Goal: Task Accomplishment & Management: Use online tool/utility

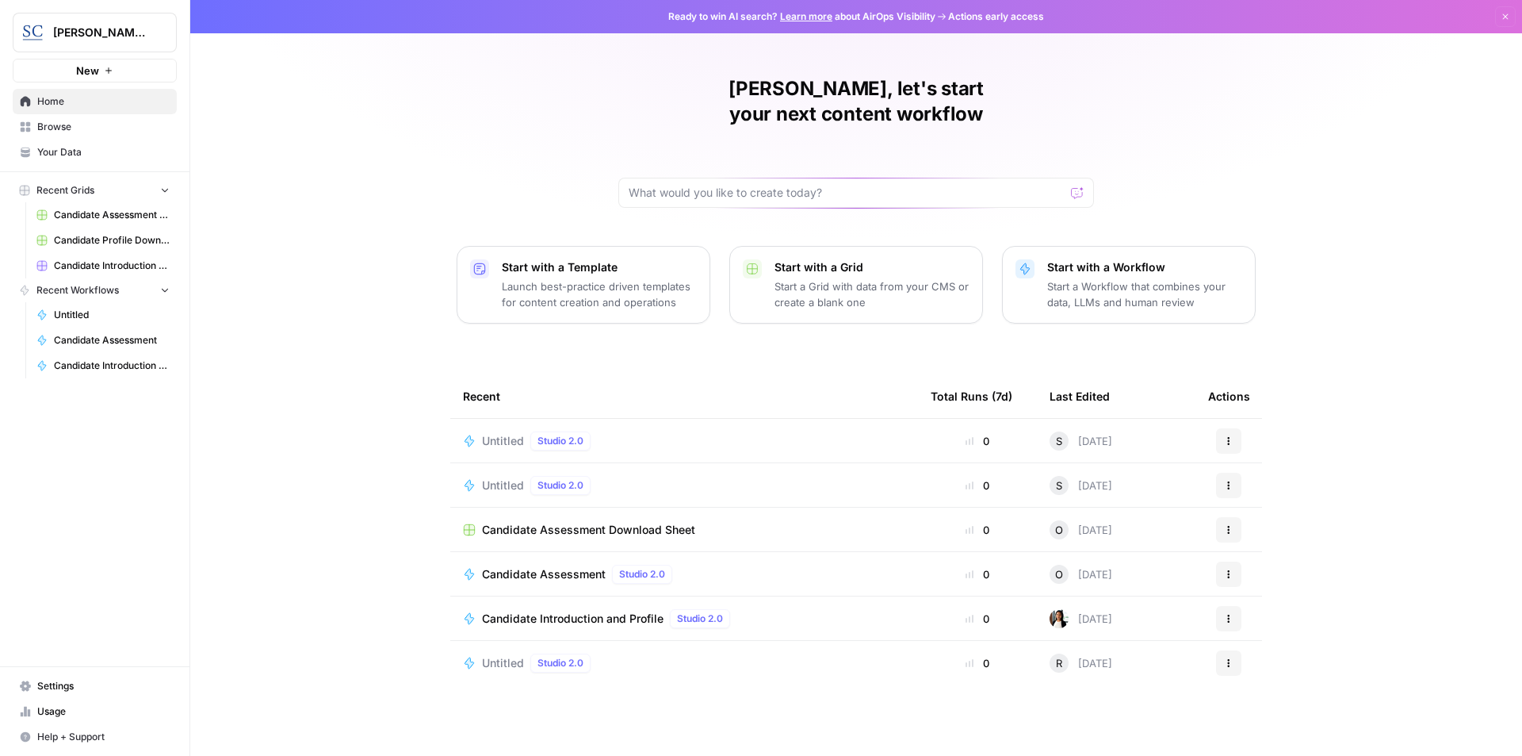
click at [124, 367] on span "Candidate Introduction and Profile" at bounding box center [112, 365] width 116 height 14
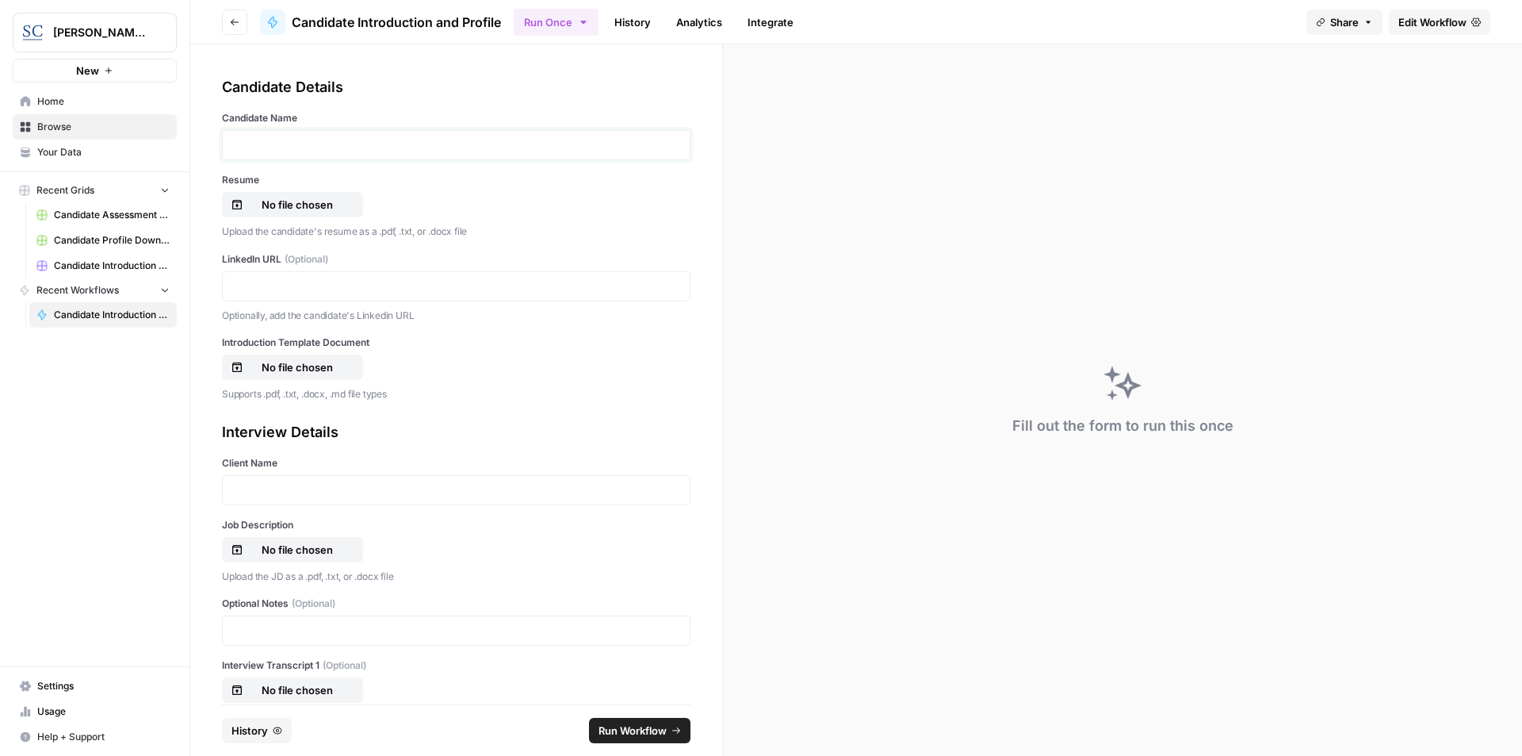
click at [256, 149] on p at bounding box center [456, 145] width 448 height 16
click at [289, 208] on p "No file chosen" at bounding box center [297, 205] width 101 height 16
click at [311, 286] on p at bounding box center [456, 286] width 448 height 16
click at [312, 363] on p "No file chosen" at bounding box center [297, 367] width 101 height 16
click at [295, 498] on div at bounding box center [456, 490] width 469 height 30
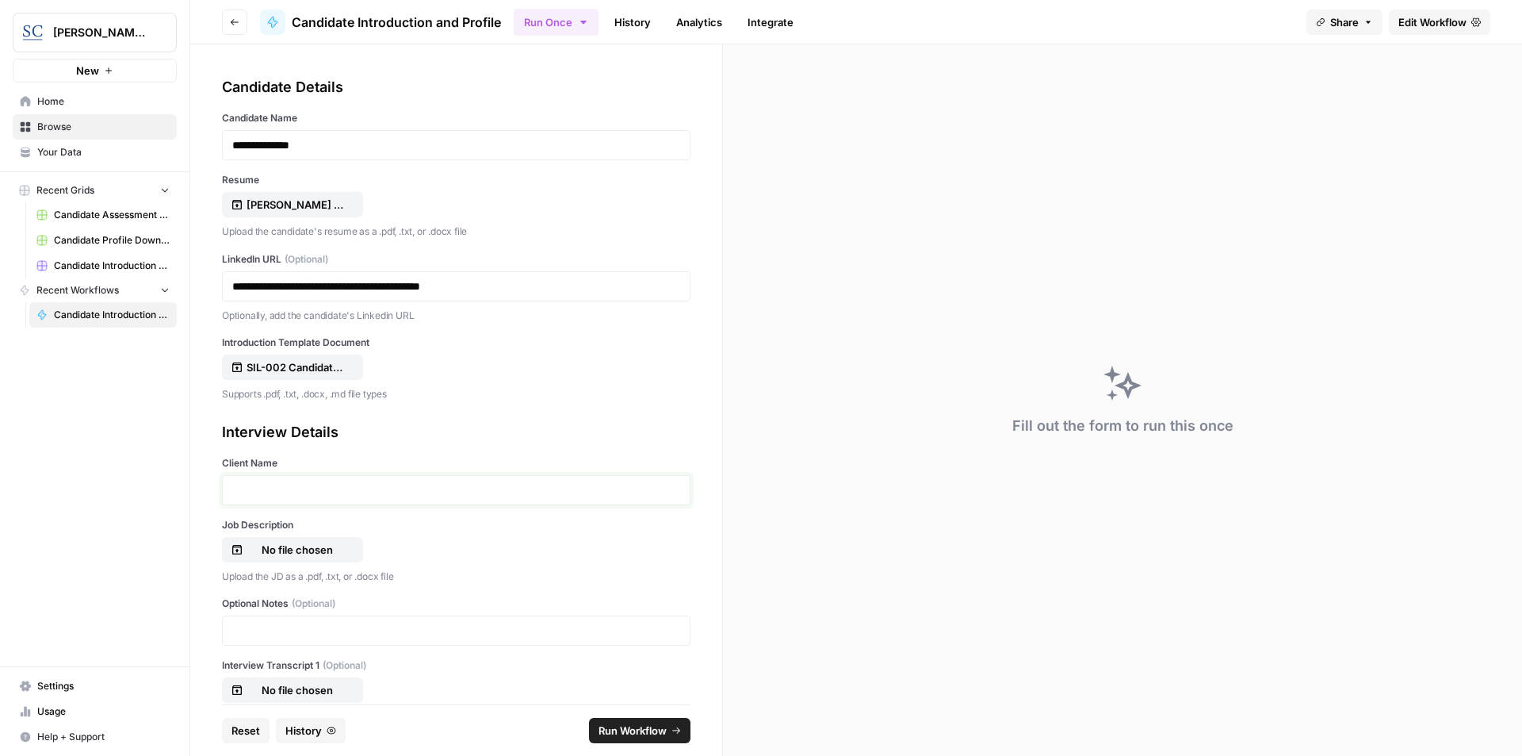
click at [302, 492] on p at bounding box center [456, 490] width 448 height 16
click at [274, 554] on p "No file chosen" at bounding box center [297, 549] width 101 height 16
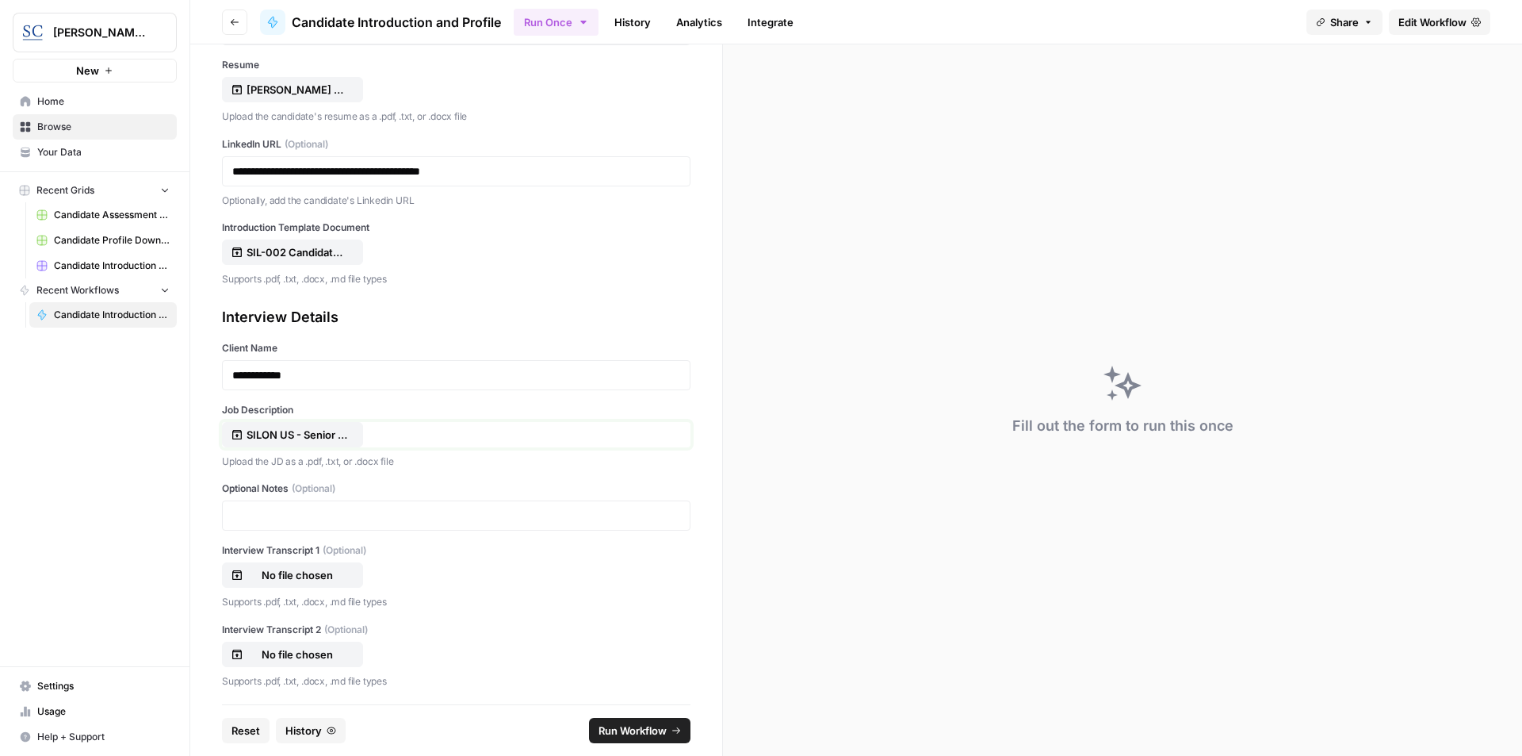
scroll to position [118, 0]
click at [620, 725] on span "Run Workflow" at bounding box center [633, 730] width 68 height 16
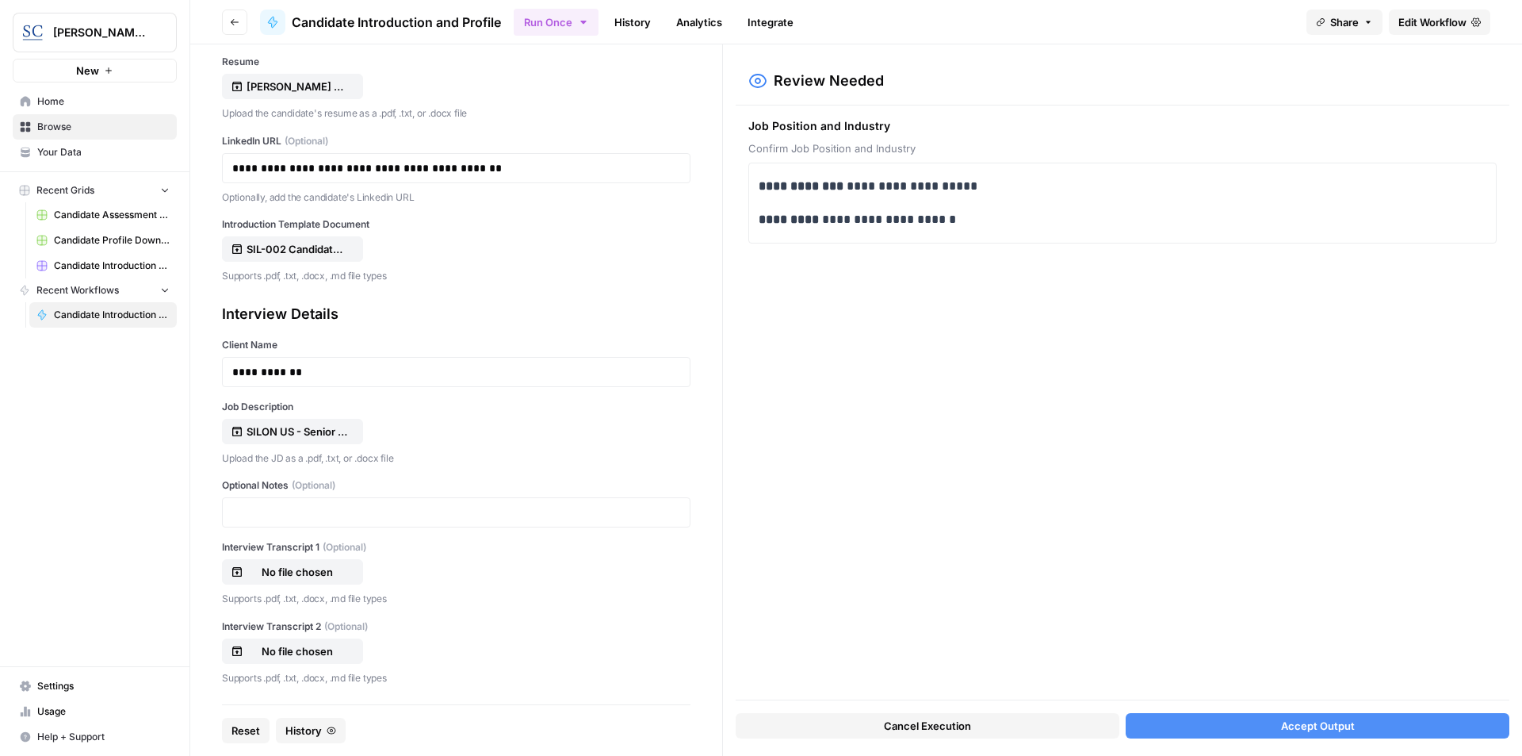
click at [1340, 717] on span "Accept Output" at bounding box center [1318, 725] width 74 height 16
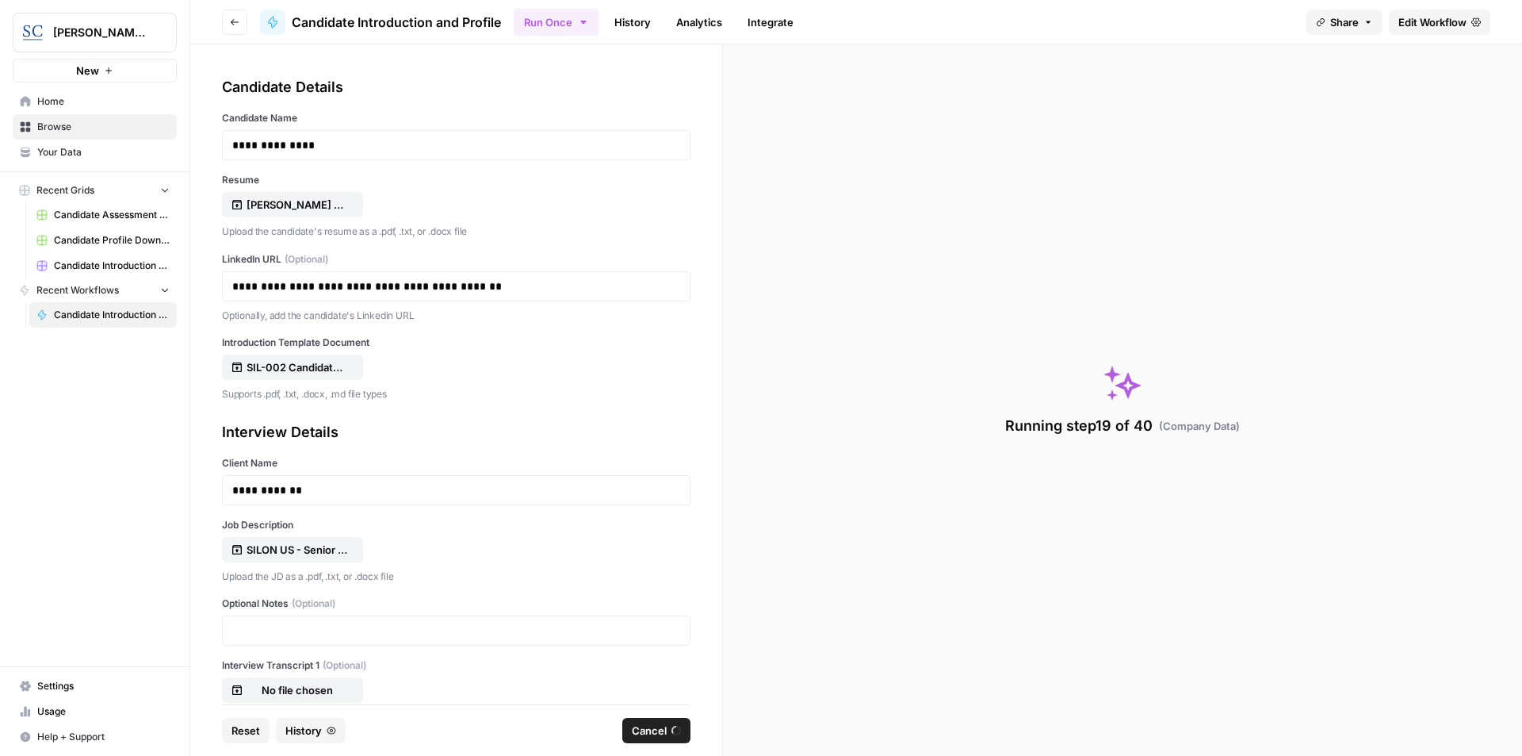
scroll to position [118, 0]
